Goal: Obtain resource: Obtain resource

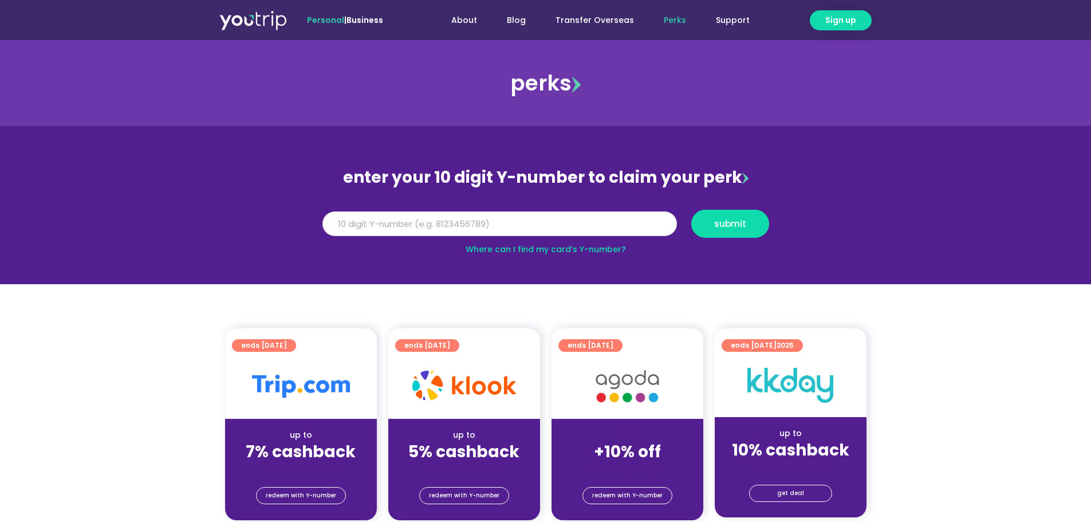
click at [514, 216] on input "Y Number" at bounding box center [499, 223] width 354 height 25
click at [514, 252] on link "Where can I find my card’s Y-number?" at bounding box center [545, 248] width 160 height 11
click at [473, 232] on input "Y Number" at bounding box center [499, 223] width 354 height 25
type input "8184384681"
click at [754, 231] on button "submit" at bounding box center [730, 224] width 78 height 28
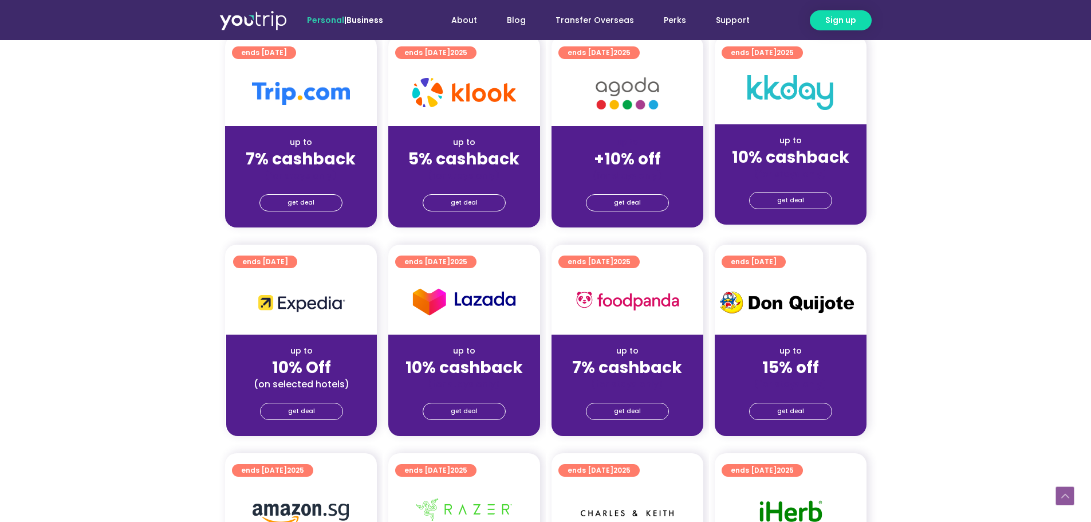
scroll to position [286, 0]
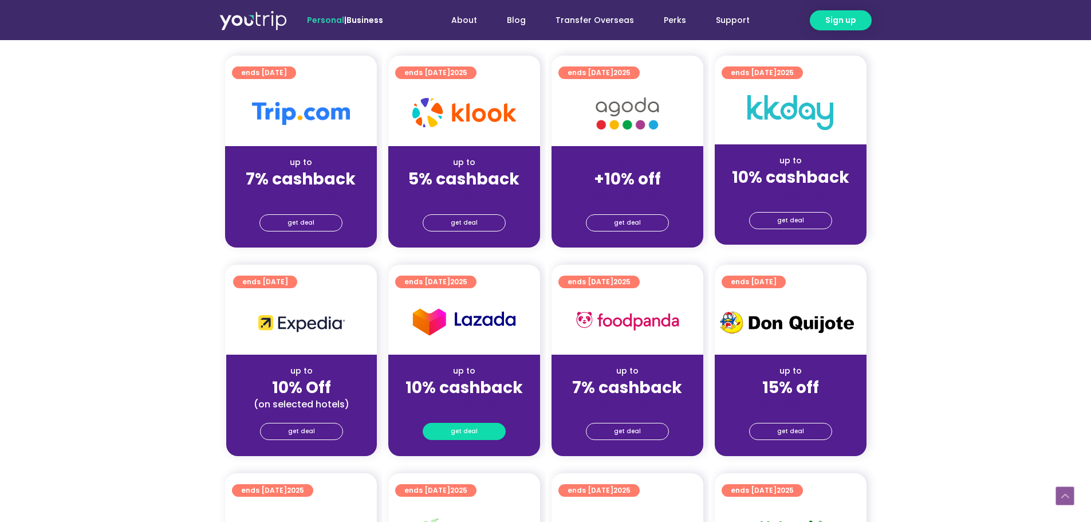
click at [471, 431] on span "get deal" at bounding box center [464, 431] width 27 height 16
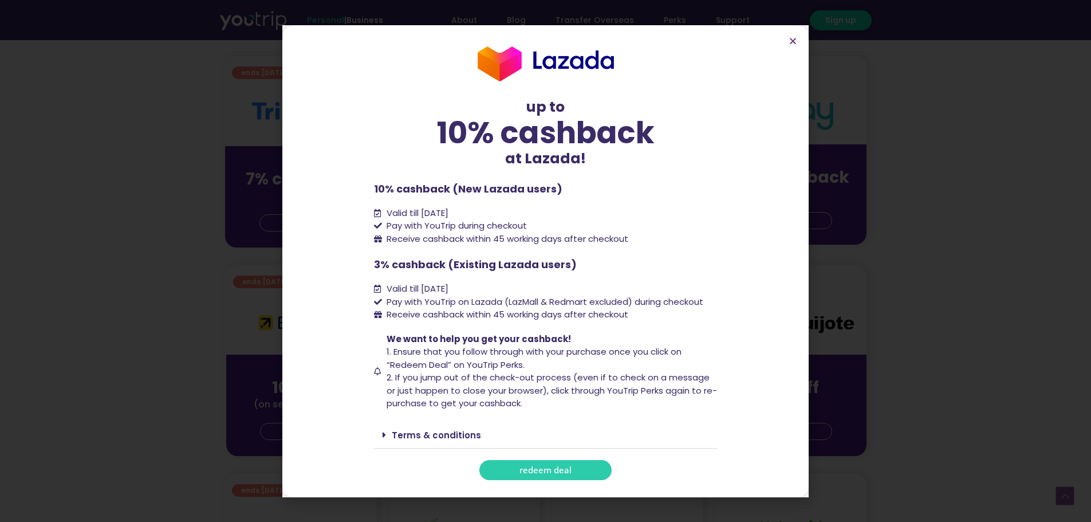
click at [794, 48] on section "up to 10% cashback at [GEOGRAPHIC_DATA]! up to 10% cashback at Lazada! 10% cash…" at bounding box center [545, 261] width 526 height 472
click at [794, 43] on icon "Close" at bounding box center [792, 41] width 9 height 9
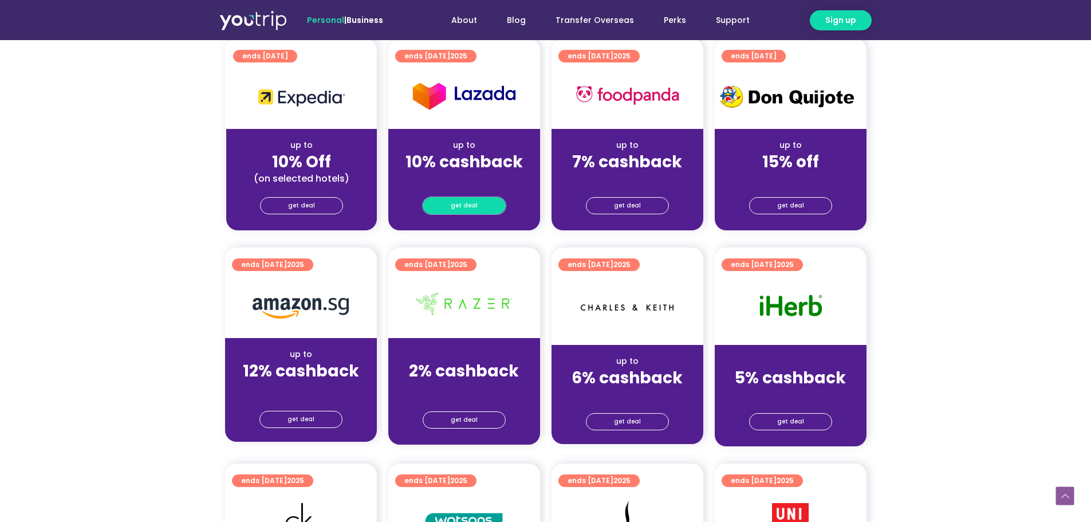
scroll to position [515, 0]
